Goal: Complete application form: Complete application form

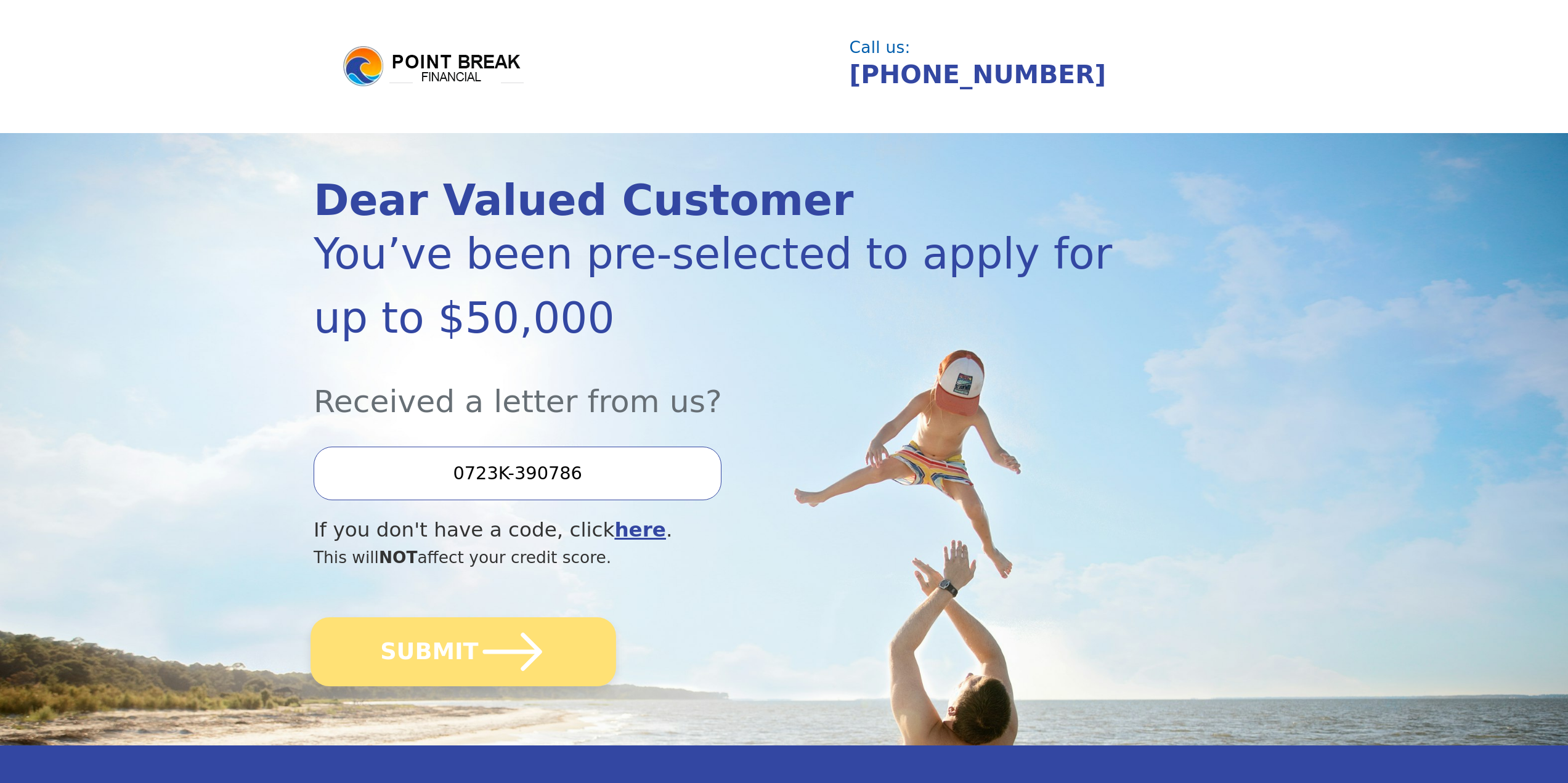
click at [419, 653] on button "SUBMIT" at bounding box center [463, 651] width 306 height 69
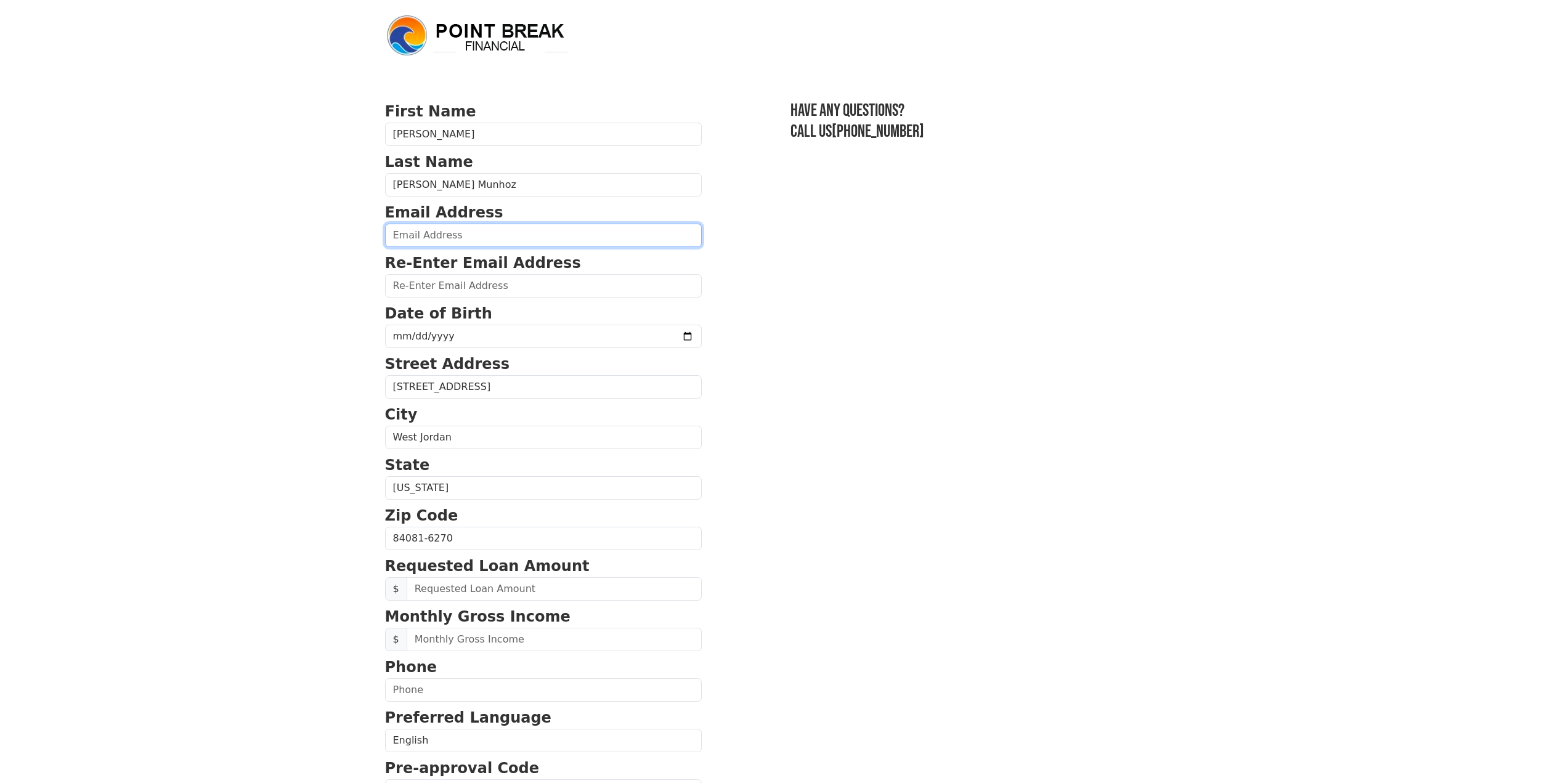
click at [485, 240] on input "email" at bounding box center [543, 235] width 316 height 23
type input "[EMAIL_ADDRESS][DOMAIN_NAME]"
type input "[PHONE_NUMBER]"
click at [820, 255] on section "First Name [PERSON_NAME] Last Name [PERSON_NAME] Munhoz Email Address [EMAIL_AD…" at bounding box center [783, 539] width 798 height 879
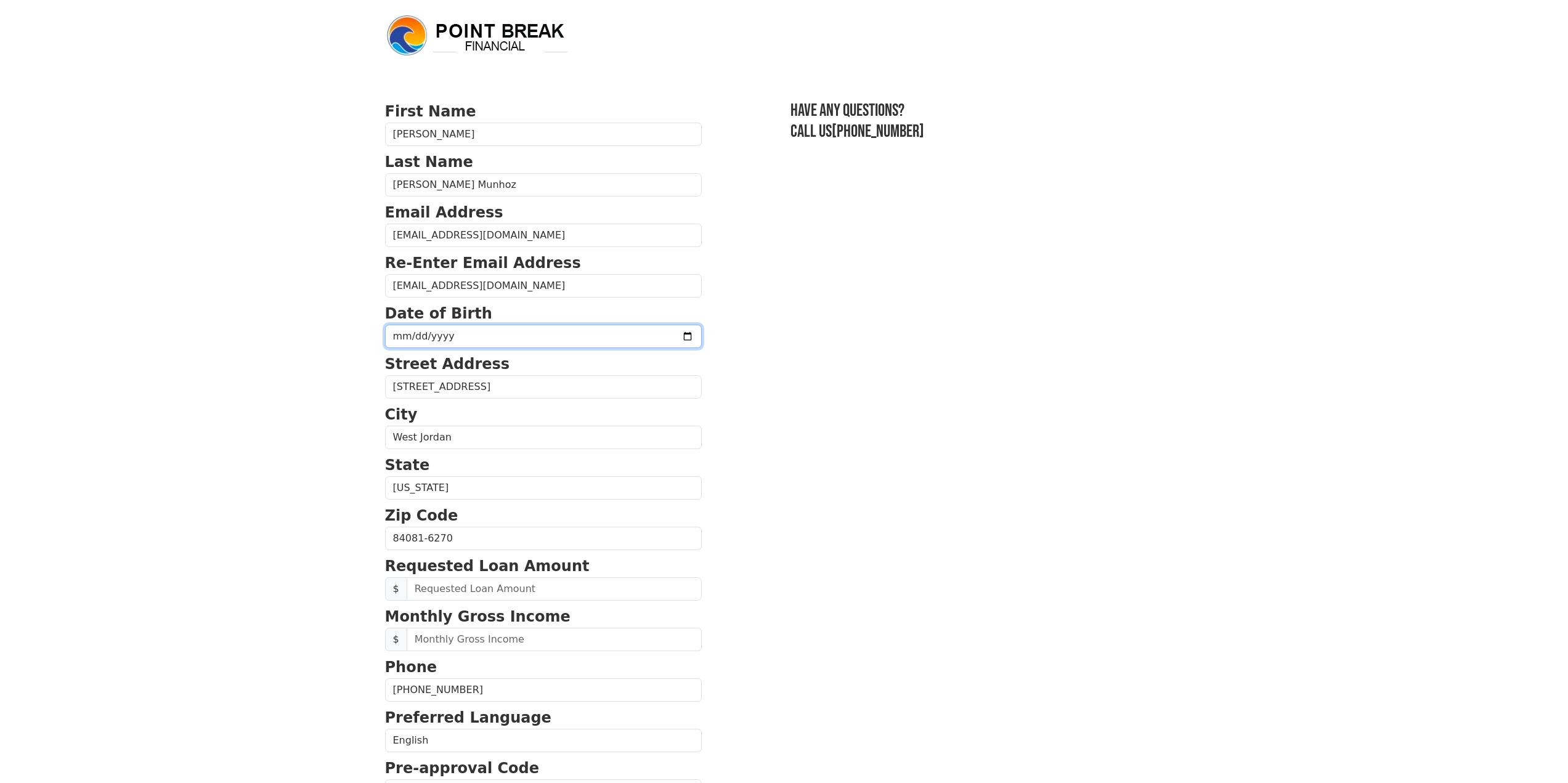
click at [465, 339] on input "date" at bounding box center [543, 336] width 316 height 23
type input "[DATE]"
click at [824, 327] on section "First Name [PERSON_NAME] Last Name [PERSON_NAME] Munhoz Email Address [EMAIL_AD…" at bounding box center [783, 539] width 798 height 879
click at [472, 636] on input "text" at bounding box center [554, 639] width 295 height 23
type input "9,000.00"
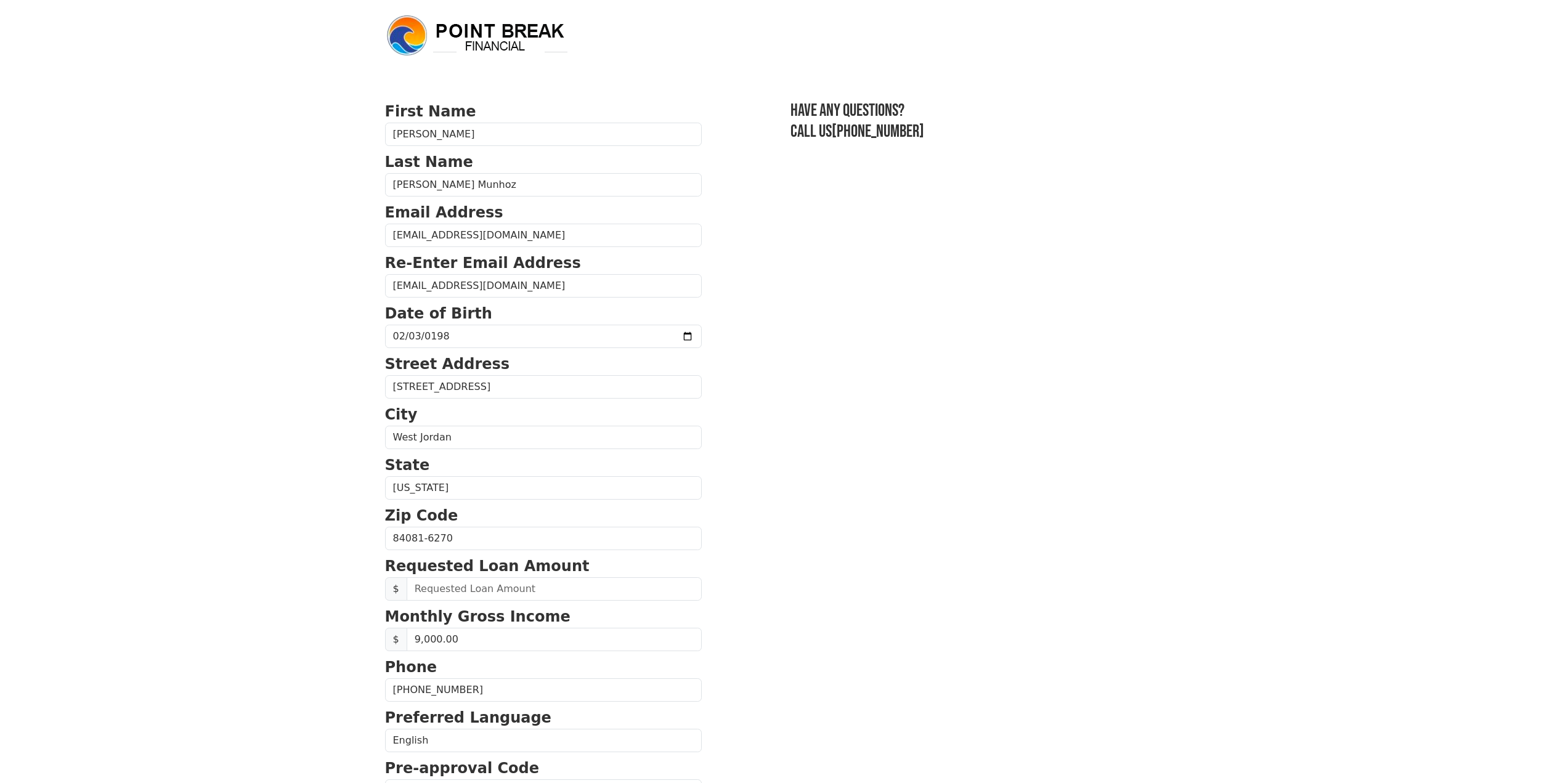
click at [805, 597] on section "First Name [PERSON_NAME] Last Name [PERSON_NAME] Munhoz Email Address [EMAIL_AD…" at bounding box center [783, 539] width 798 height 879
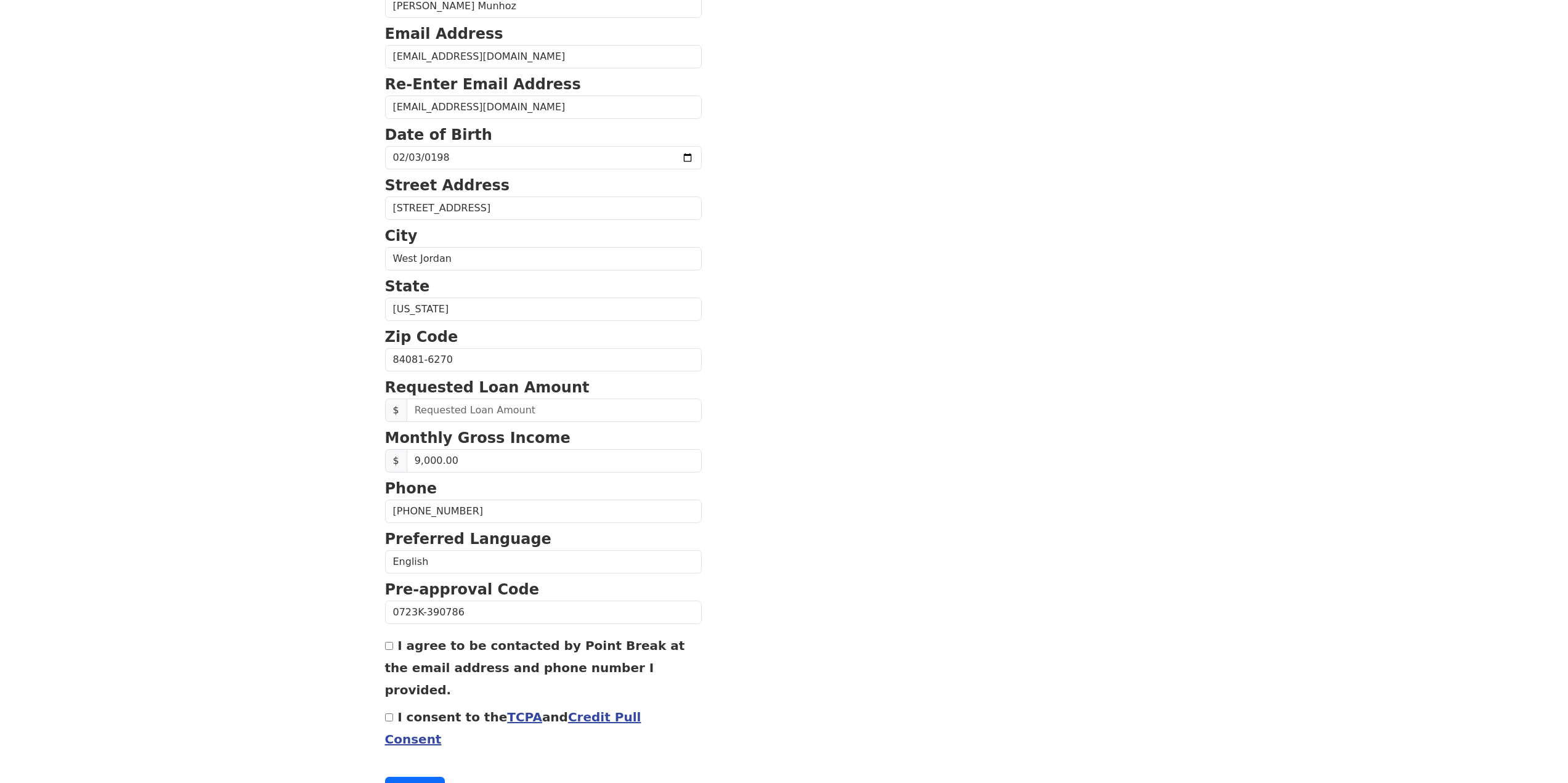
scroll to position [184, 0]
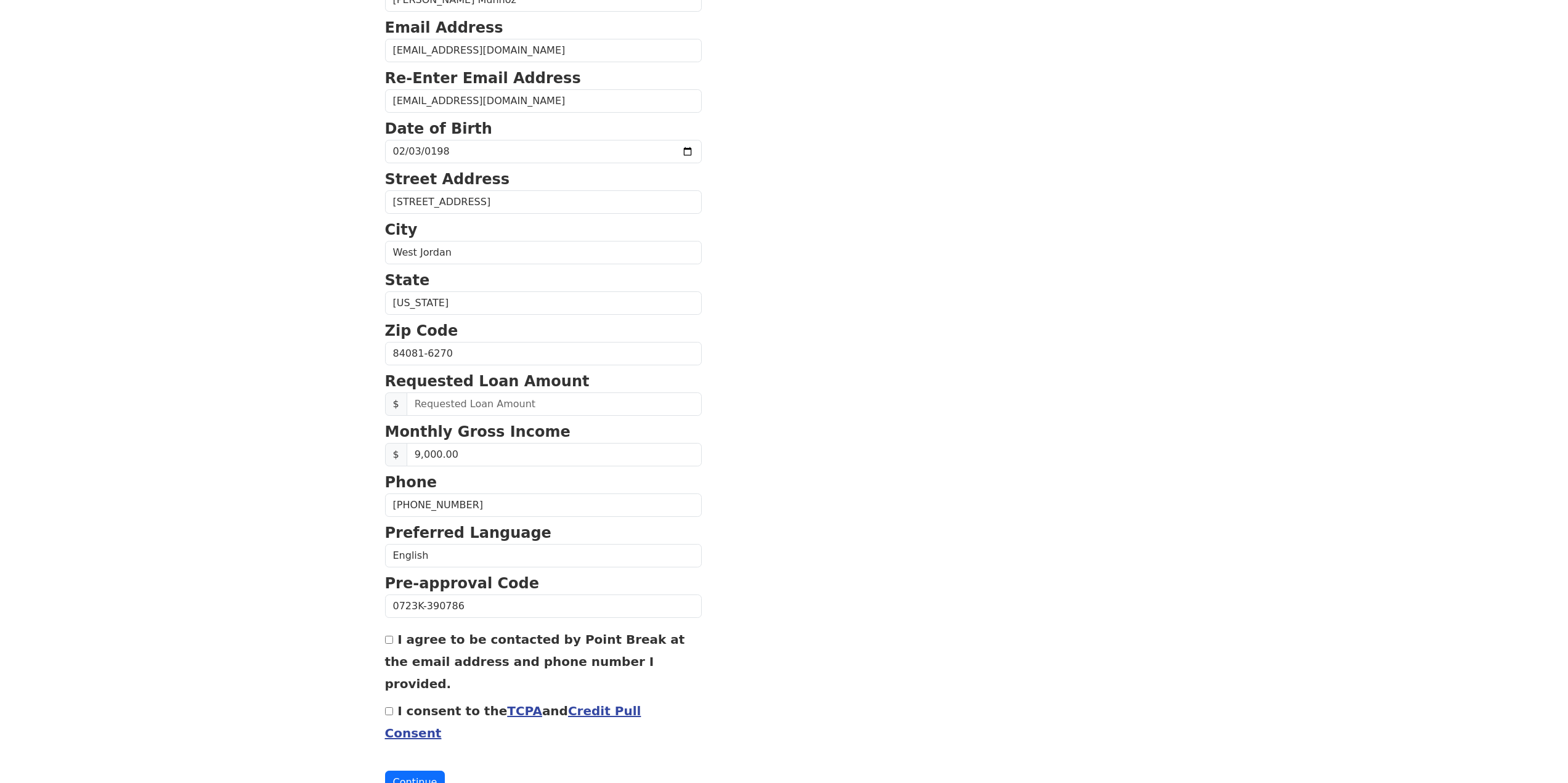
click at [389, 641] on input "I agree to be contacted by Point Break at the email address and phone number I …" at bounding box center [389, 640] width 8 height 8
checkbox input "true"
click at [388, 707] on input "I consent to the TCPA and Credit Pull Consent" at bounding box center [389, 711] width 8 height 8
checkbox input "true"
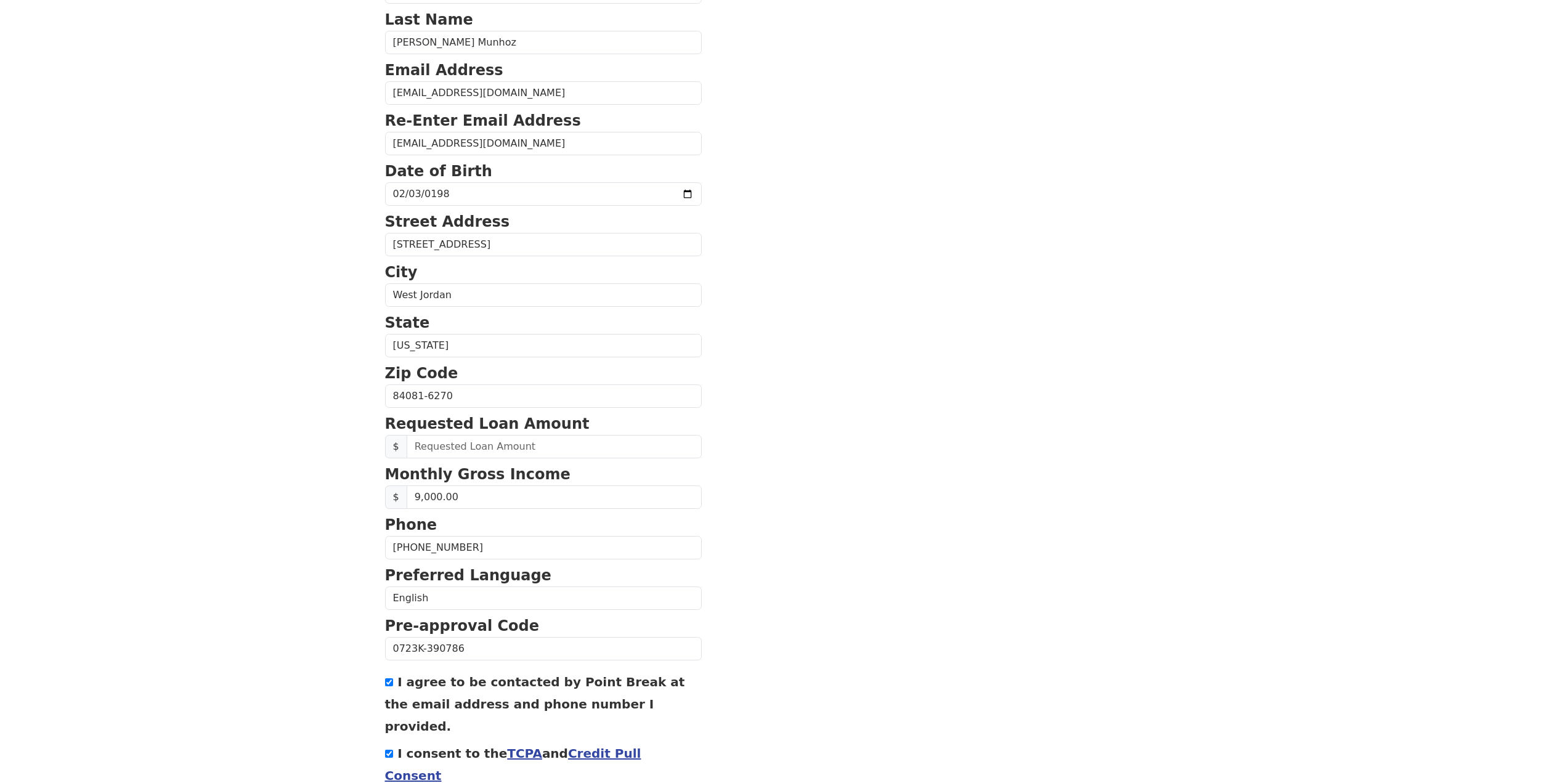
scroll to position [124, 0]
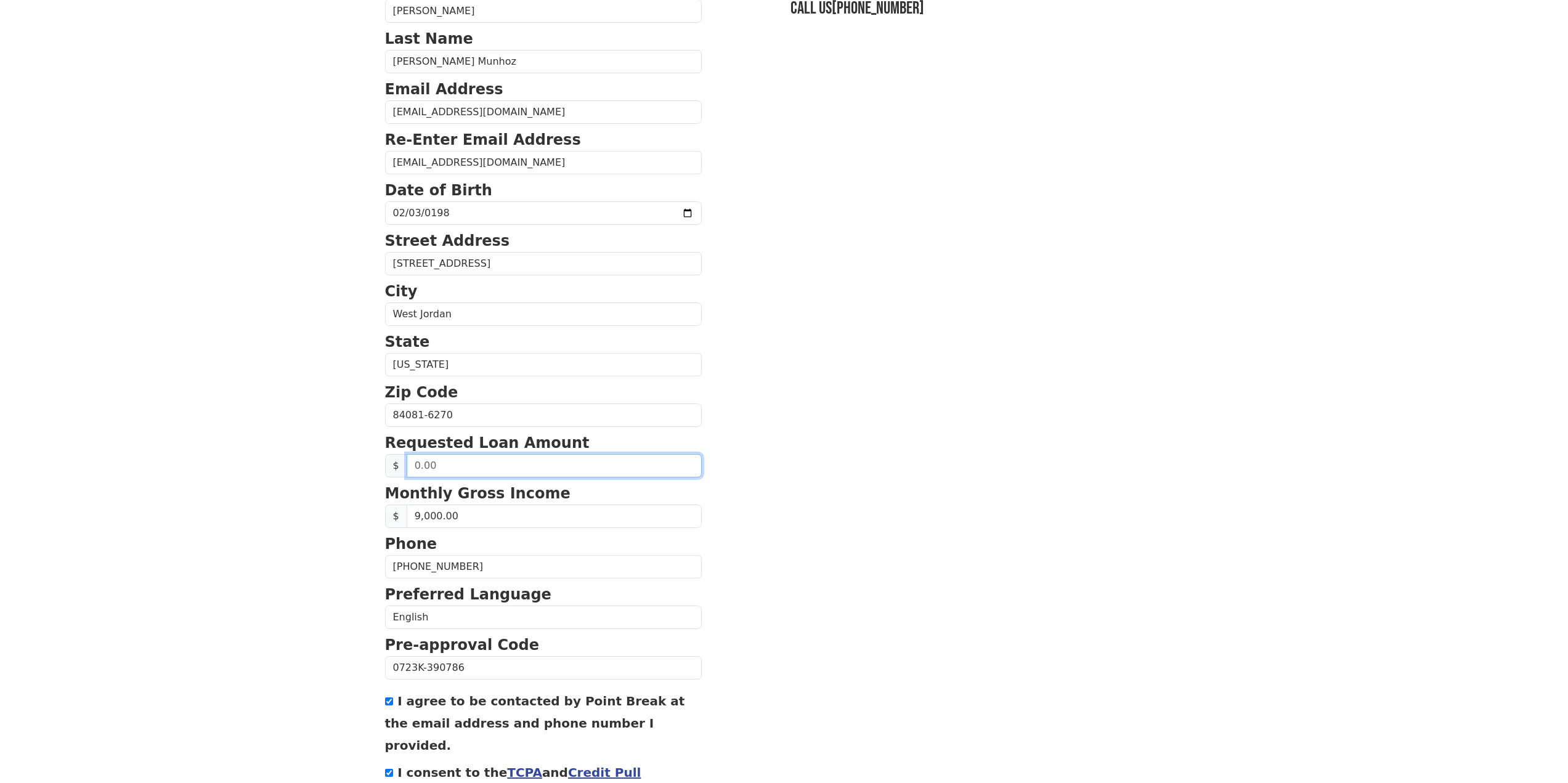
click at [475, 473] on input "text" at bounding box center [554, 465] width 295 height 23
type input "15,000.00"
click at [879, 469] on section "First Name [PERSON_NAME] Last Name [PERSON_NAME] Munhoz Email Address [EMAIL_AD…" at bounding box center [783, 416] width 798 height 879
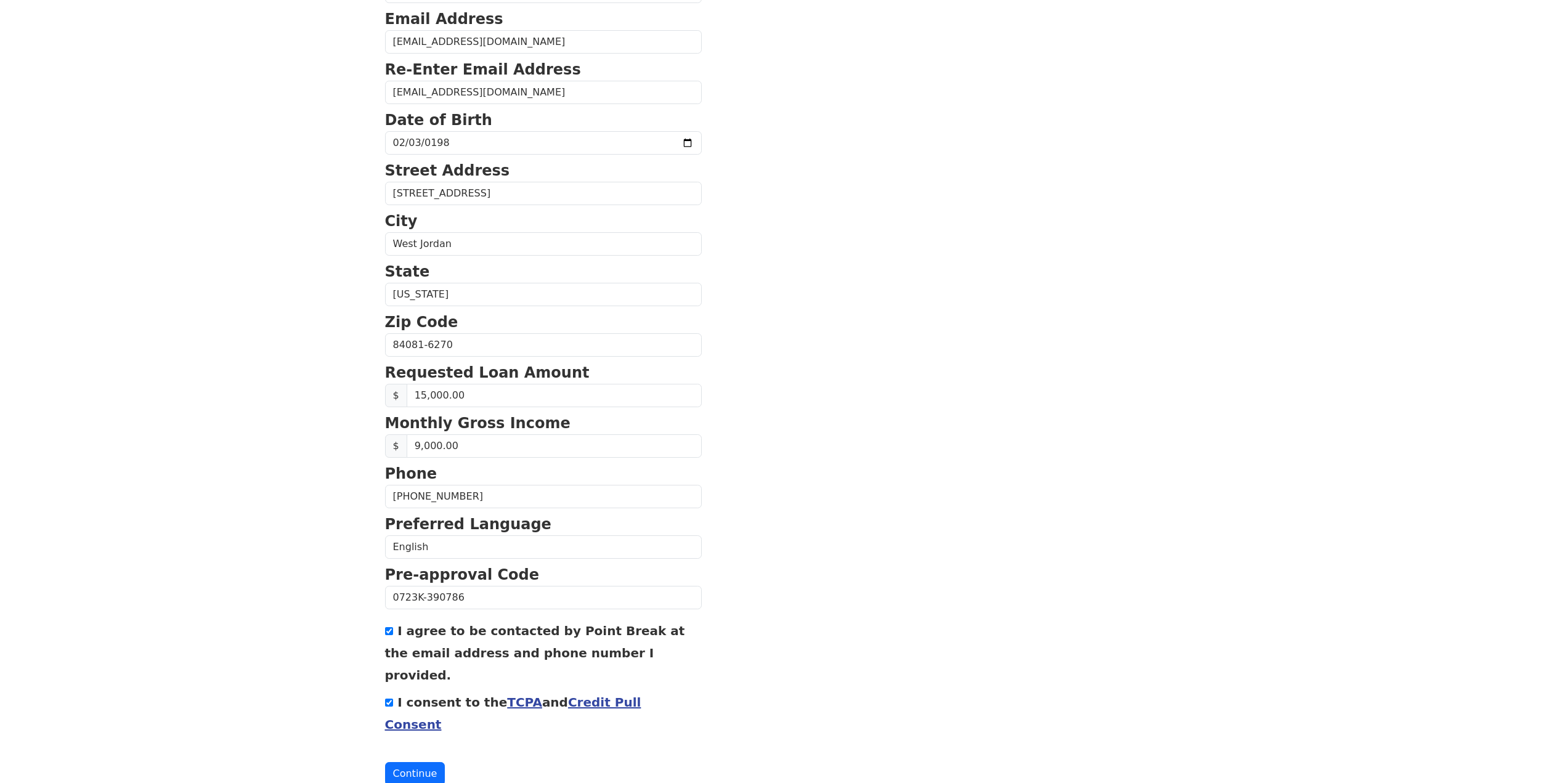
scroll to position [196, 0]
click at [406, 759] on button "Continue" at bounding box center [414, 771] width 60 height 23
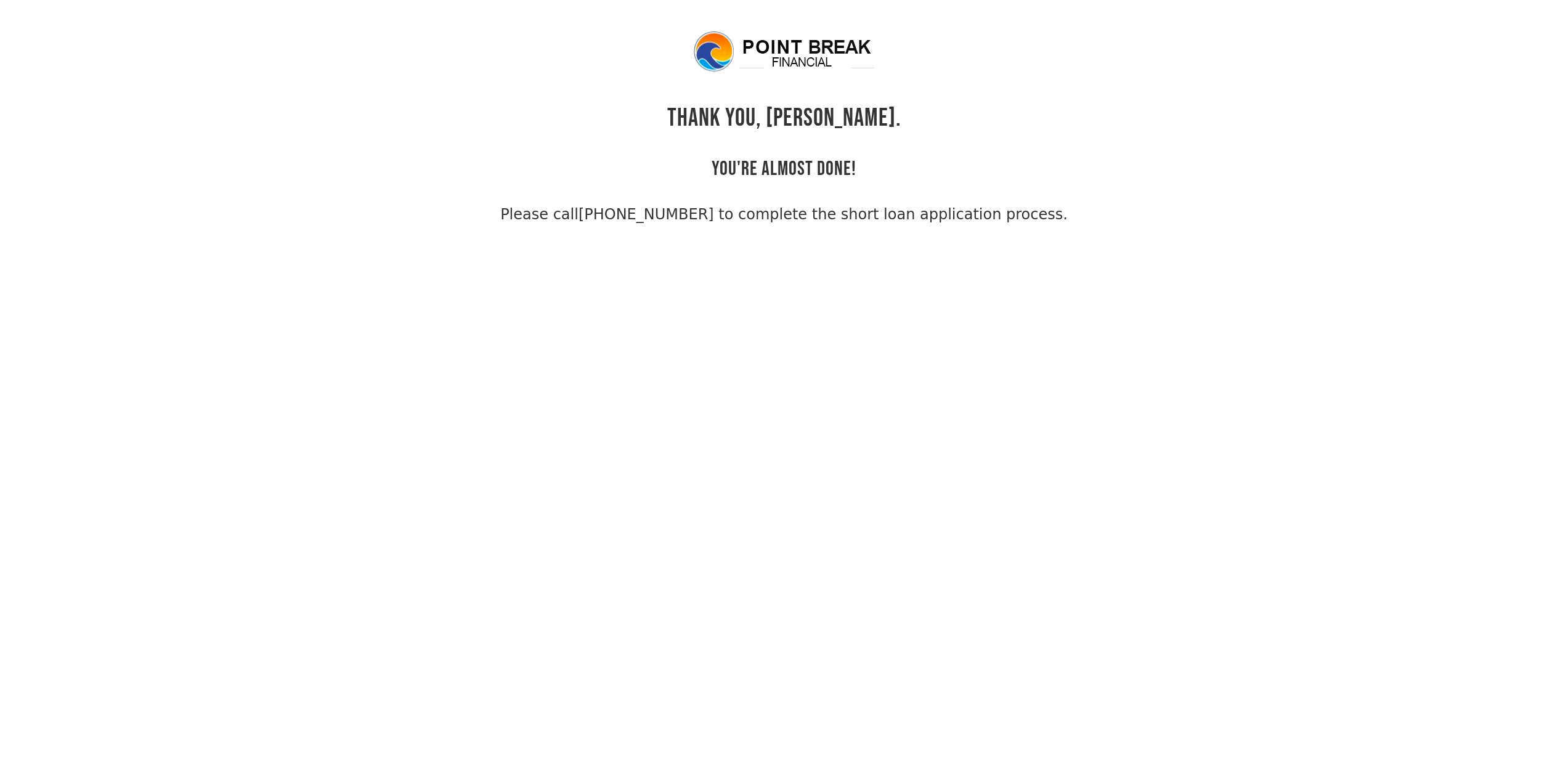
click at [1106, 184] on div "THANK YOU, Vitor Emanuel. YOU'RE ALMOST DONE! Please call (855) 202-9500 to com…" at bounding box center [783, 128] width 798 height 196
click at [834, 346] on body "THANK YOU, Vitor Emanuel. YOU'RE ALMOST DONE! Please call (855) 202-9500 to com…" at bounding box center [784, 421] width 1568 height 783
